Goal: Navigation & Orientation: Find specific page/section

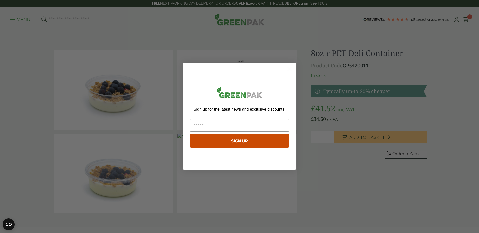
click at [289, 68] on circle "Close dialog" at bounding box center [289, 69] width 8 height 8
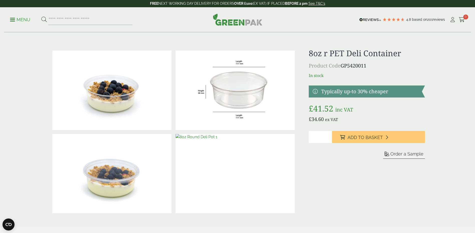
click at [19, 19] on p "Menu" at bounding box center [20, 20] width 20 height 6
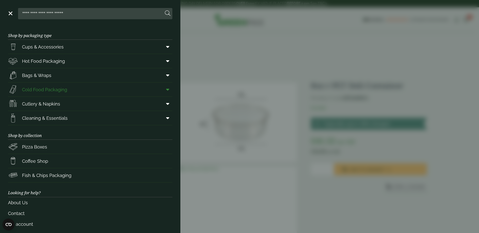
click at [54, 88] on span "Cold Food Packaging" at bounding box center [44, 89] width 45 height 7
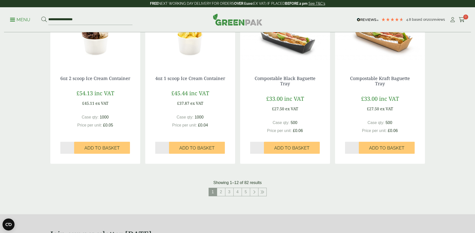
scroll to position [476, 0]
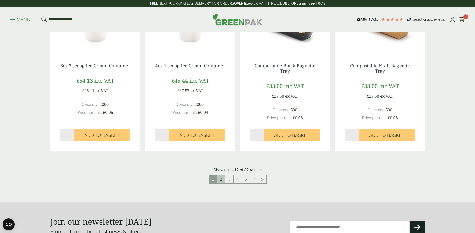
click at [221, 180] on link "2" at bounding box center [221, 180] width 8 height 8
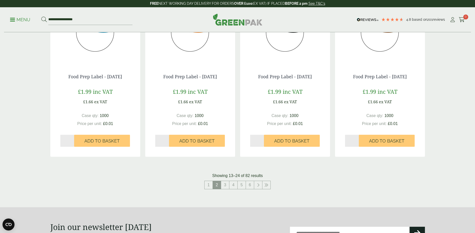
scroll to position [545, 0]
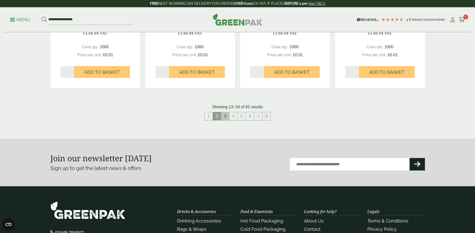
click at [226, 117] on link "3" at bounding box center [225, 116] width 8 height 8
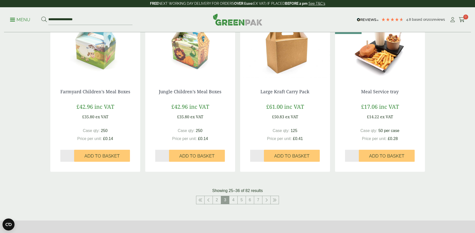
scroll to position [419, 0]
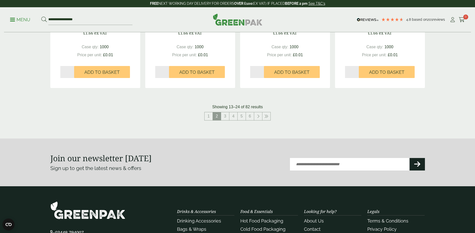
scroll to position [476, 0]
